Goal: Task Accomplishment & Management: Manage account settings

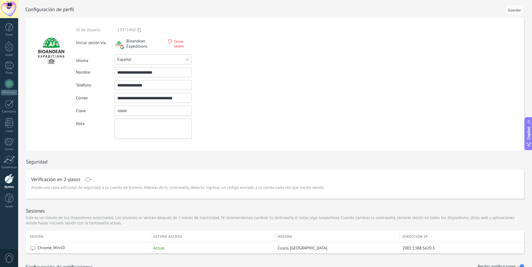
drag, startPoint x: 153, startPoint y: 63, endPoint x: 155, endPoint y: 60, distance: 4.2
click at [124, 57] on button "Español" at bounding box center [152, 59] width 77 height 10
click at [167, 60] on span "Русский" at bounding box center [150, 59] width 79 height 5
click at [164, 59] on button "Русский" at bounding box center [152, 59] width 77 height 10
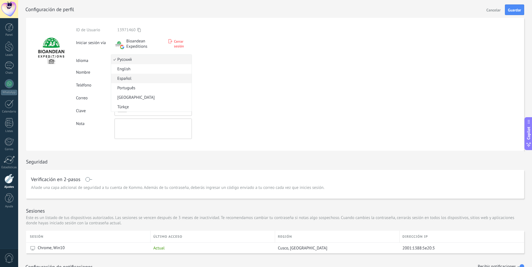
click at [129, 79] on span "Español" at bounding box center [150, 78] width 79 height 5
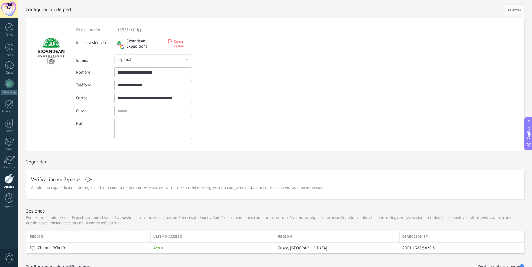
click at [258, 64] on form "**********" at bounding box center [275, 84] width 498 height 133
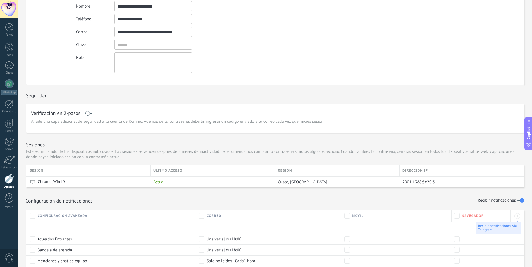
scroll to position [112, 0]
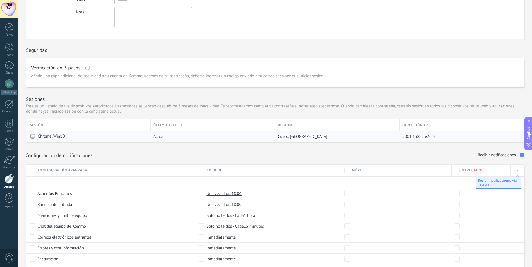
drag, startPoint x: 310, startPoint y: 137, endPoint x: 391, endPoint y: 132, distance: 81.1
click at [377, 130] on div "Sesión último acceso Región Dirección IP Chrome, Win10 Actual Cusco, [GEOGRAPHI…" at bounding box center [275, 130] width 498 height 23
drag, startPoint x: 439, startPoint y: 136, endPoint x: 423, endPoint y: 137, distance: 16.5
click at [417, 137] on div "2001:1388:5e20:3" at bounding box center [459, 136] width 120 height 11
click at [435, 136] on div "2001:1388:5e20:3" at bounding box center [459, 136] width 120 height 11
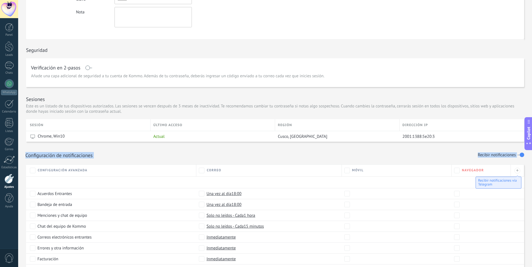
drag, startPoint x: 434, startPoint y: 135, endPoint x: 178, endPoint y: 184, distance: 260.3
click at [153, 179] on div "**********" at bounding box center [275, 133] width 514 height 455
click at [323, 139] on div "Cusco, [GEOGRAPHIC_DATA]" at bounding box center [336, 136] width 122 height 11
drag, startPoint x: 437, startPoint y: 141, endPoint x: 407, endPoint y: 150, distance: 31.3
click at [436, 141] on div "2001:1388:5e20:3" at bounding box center [459, 136] width 120 height 11
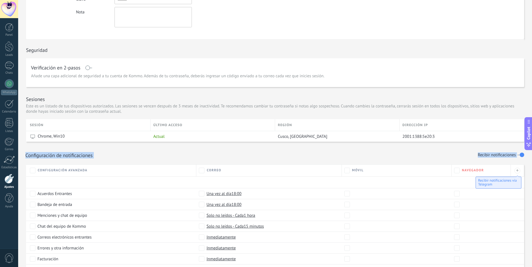
drag, startPoint x: 179, startPoint y: 164, endPoint x: 274, endPoint y: 158, distance: 95.6
click at [180, 164] on div "Configuración de notificaciones Recibir notificaciones" at bounding box center [275, 153] width 498 height 22
click at [430, 147] on div "Configuración de notificaciones Recibir notificaciones" at bounding box center [275, 153] width 498 height 22
drag, startPoint x: 440, startPoint y: 136, endPoint x: 192, endPoint y: 128, distance: 248.0
click at [109, 129] on div "Sesión último acceso Región Dirección IP Chrome, Win10 Actual Cusco, [GEOGRAPHI…" at bounding box center [275, 130] width 498 height 23
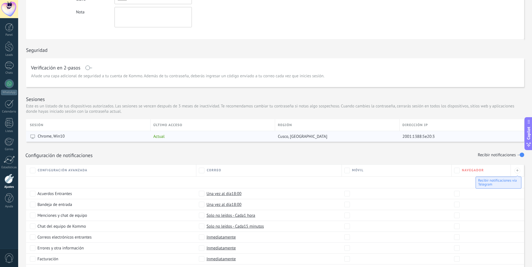
drag, startPoint x: 435, startPoint y: 135, endPoint x: 171, endPoint y: 136, distance: 263.7
click at [173, 136] on div "Chrome, Win10 Actual Cusco, [GEOGRAPHIC_DATA] 2001:1388:5e20:3" at bounding box center [275, 136] width 498 height 11
drag, startPoint x: 153, startPoint y: 136, endPoint x: 163, endPoint y: 138, distance: 9.6
click at [162, 137] on span "Actual" at bounding box center [158, 136] width 11 height 5
click at [163, 138] on span "Actual" at bounding box center [158, 136] width 11 height 5
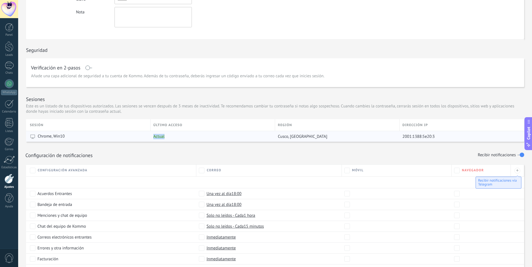
click at [163, 138] on span "Actual" at bounding box center [158, 136] width 11 height 5
click at [173, 135] on div "Actual" at bounding box center [211, 136] width 122 height 11
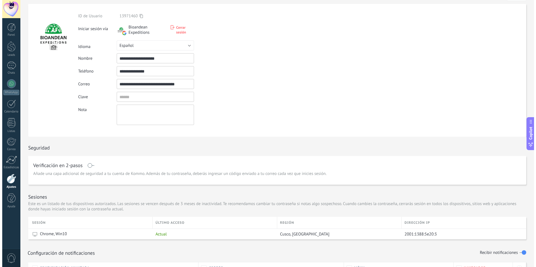
scroll to position [0, 0]
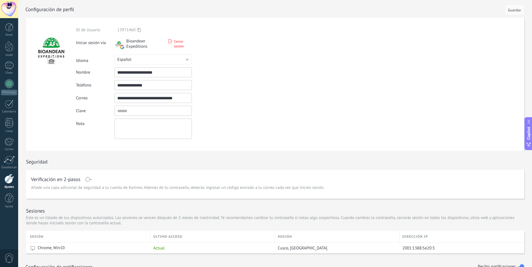
click at [6, 9] on div at bounding box center [9, 9] width 18 height 18
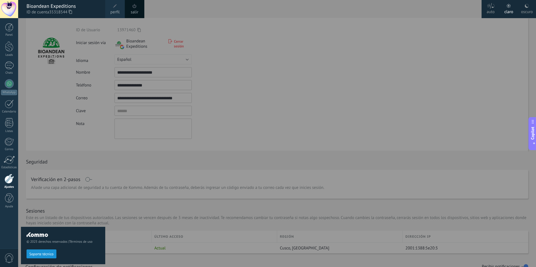
click at [6, 9] on div at bounding box center [9, 9] width 18 height 18
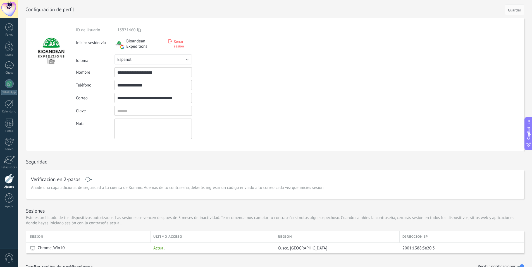
click at [6, 9] on div at bounding box center [9, 9] width 18 height 18
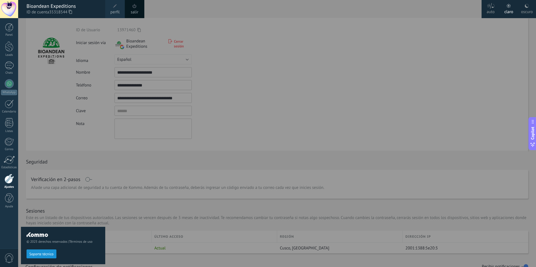
click at [6, 9] on div at bounding box center [9, 9] width 18 height 18
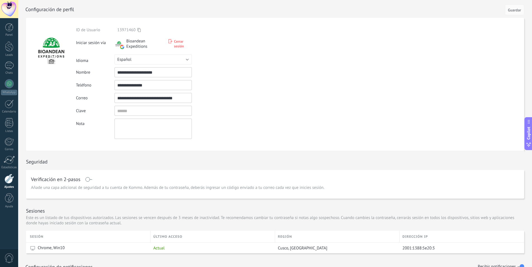
click at [6, 9] on div at bounding box center [9, 9] width 18 height 18
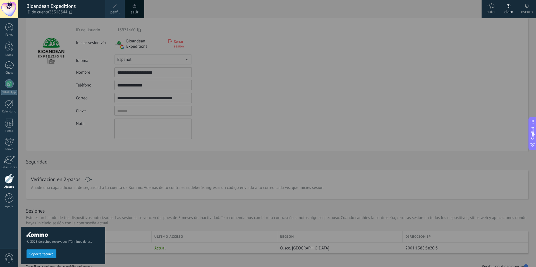
click at [6, 9] on div at bounding box center [9, 9] width 18 height 18
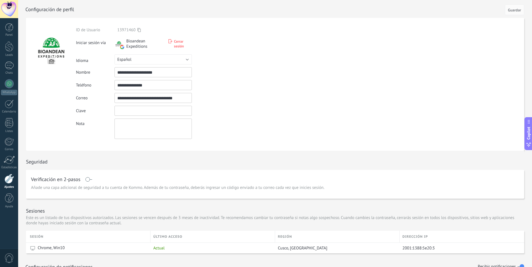
click at [150, 111] on input "textbox" at bounding box center [152, 111] width 77 height 10
click at [54, 71] on div at bounding box center [51, 84] width 50 height 133
click at [12, 11] on div at bounding box center [9, 9] width 18 height 18
